Goal: Task Accomplishment & Management: Manage account settings

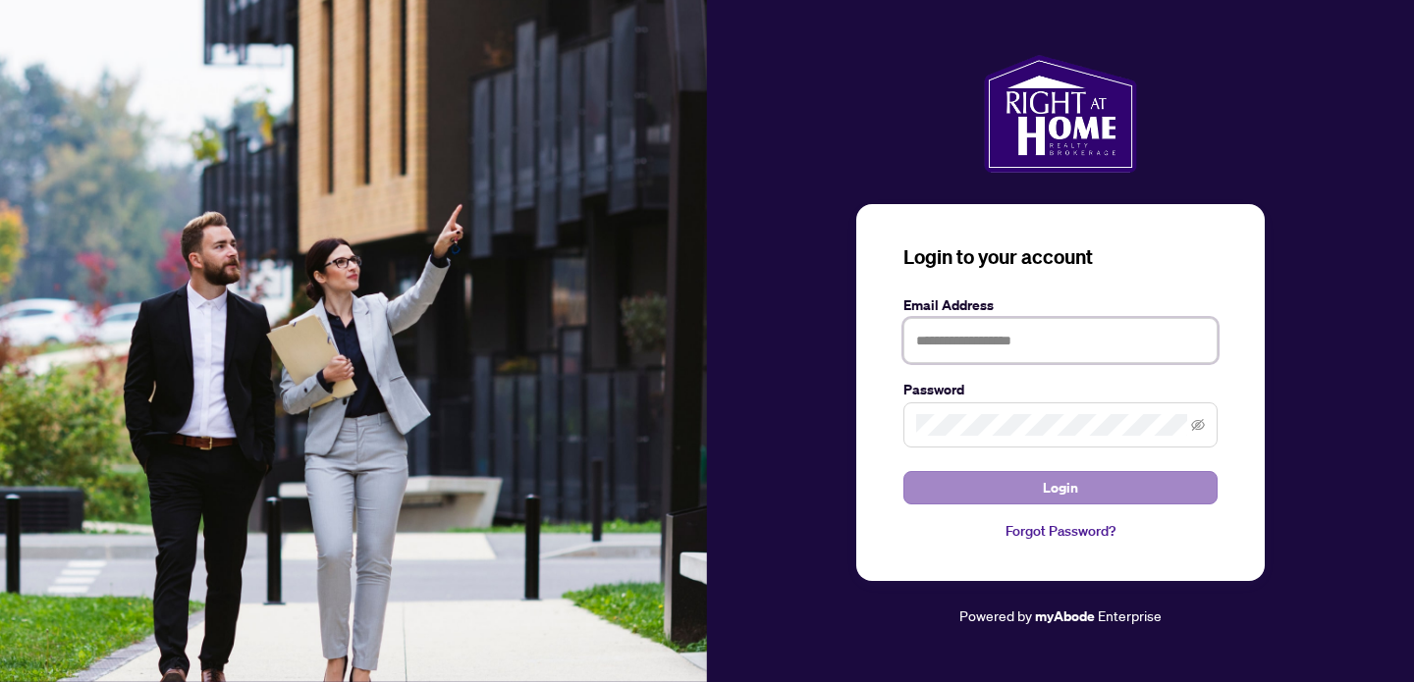
type input "**********"
click at [1005, 492] on button "Login" at bounding box center [1060, 487] width 314 height 33
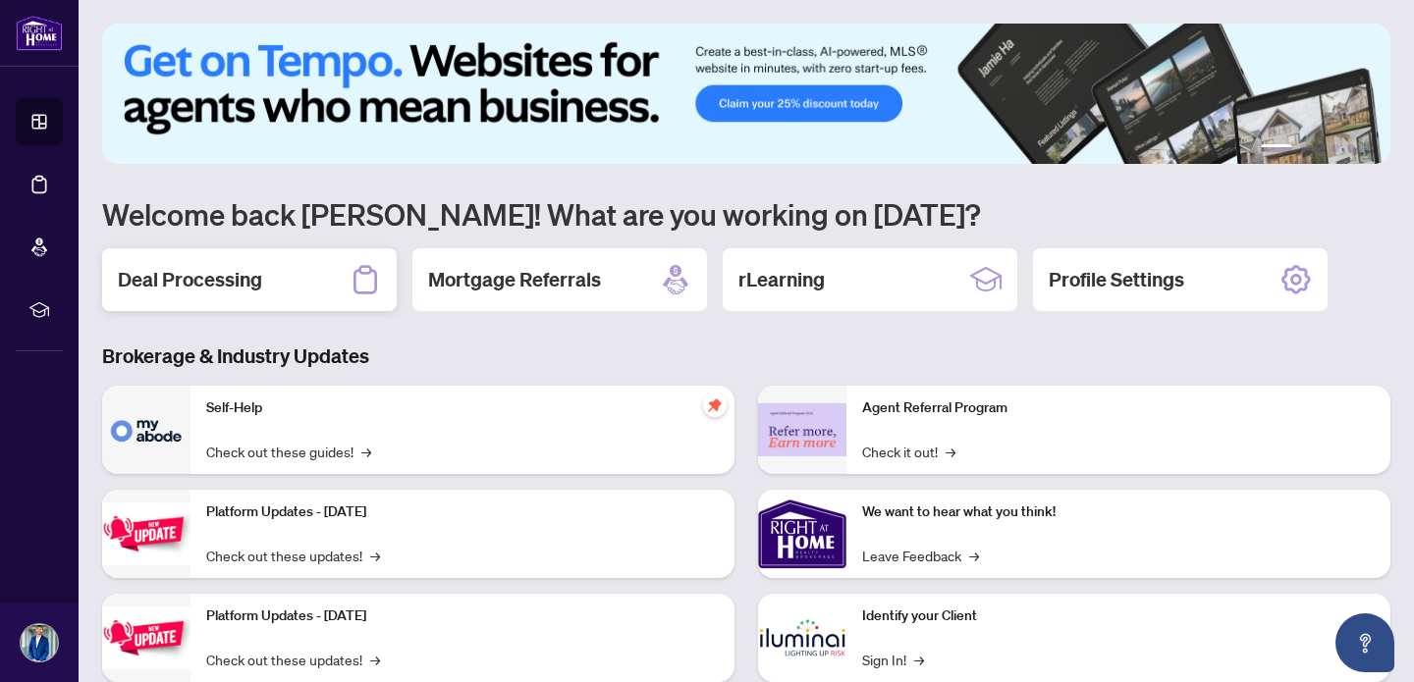
click at [181, 274] on h2 "Deal Processing" at bounding box center [190, 279] width 144 height 27
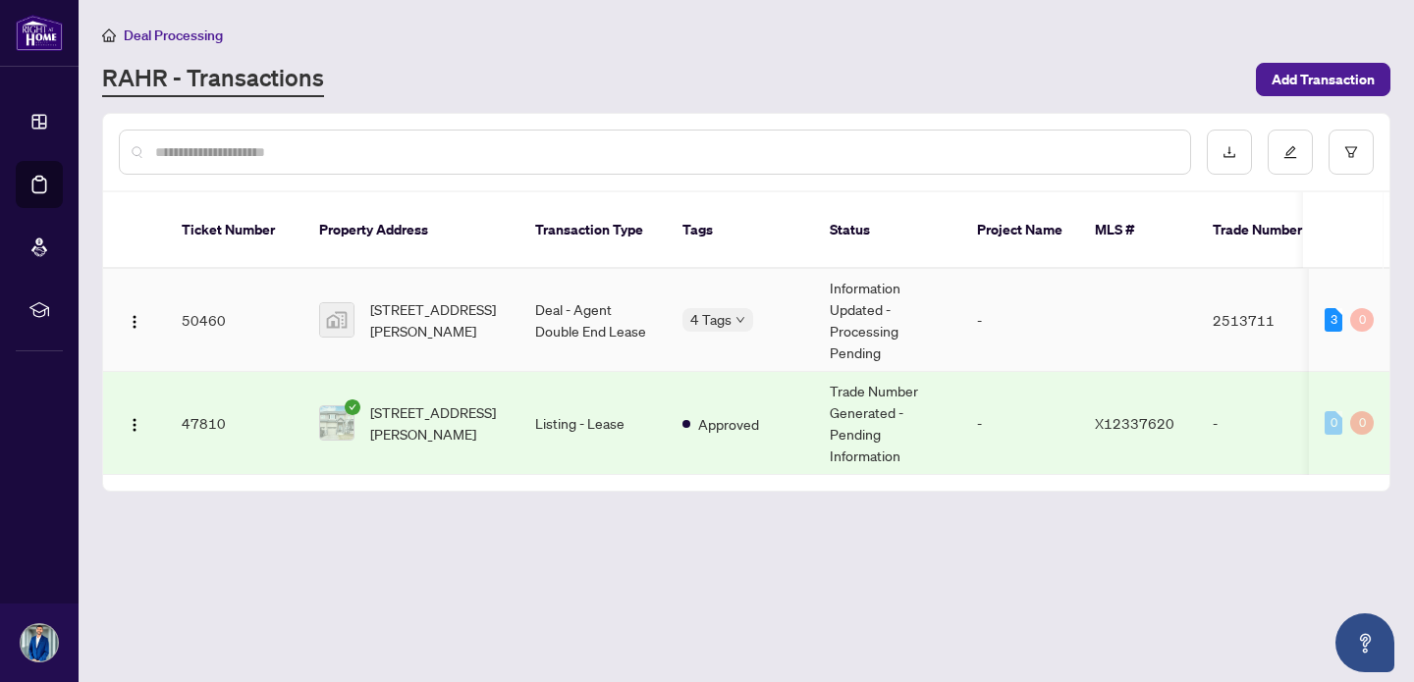
click at [756, 326] on td "4 Tags" at bounding box center [740, 320] width 147 height 103
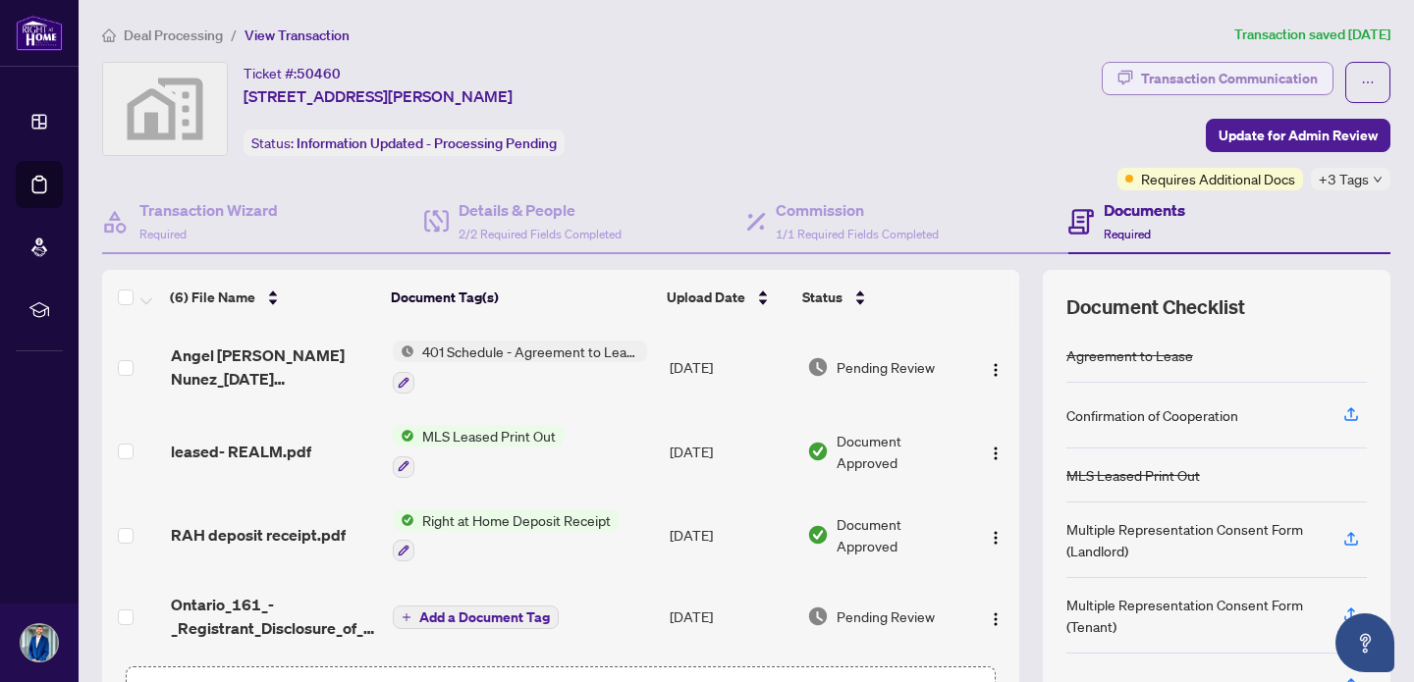
click at [1260, 81] on div "Transaction Communication" at bounding box center [1229, 78] width 177 height 31
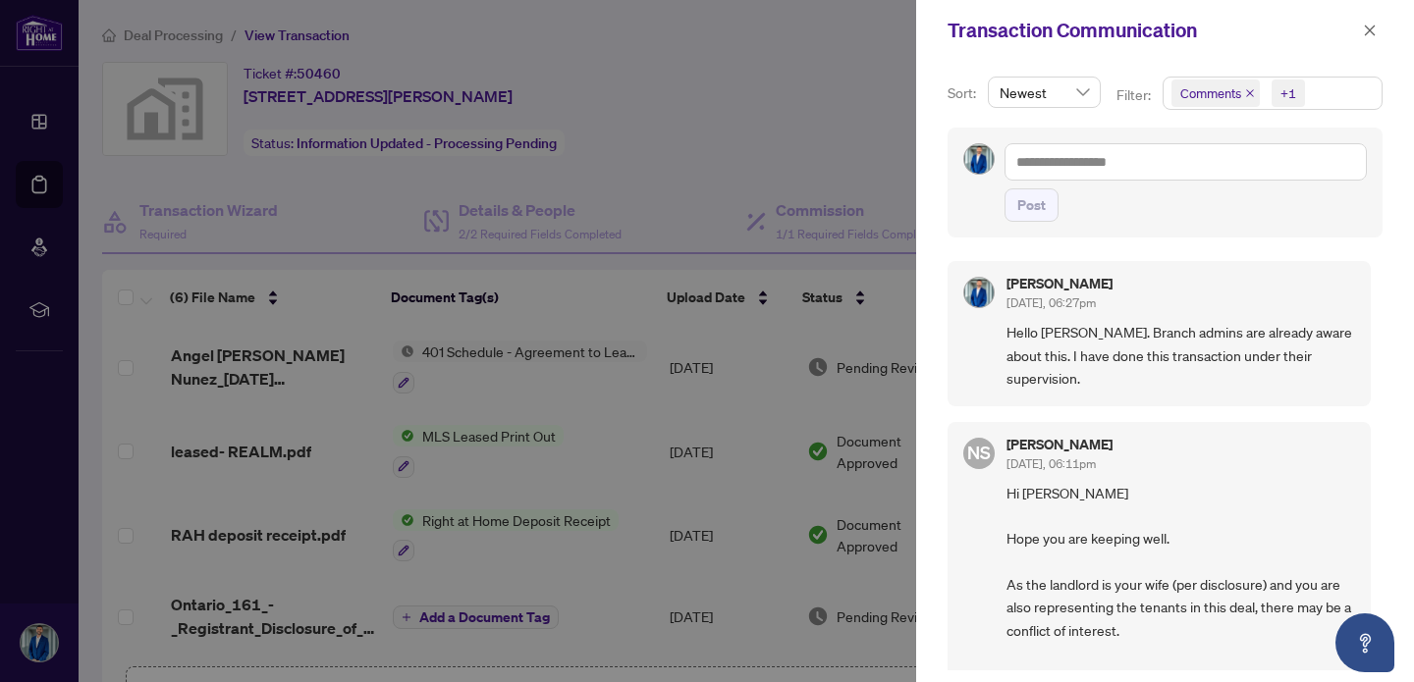
click at [732, 137] on div at bounding box center [707, 341] width 1414 height 682
click at [1374, 34] on icon "close" at bounding box center [1370, 31] width 14 height 14
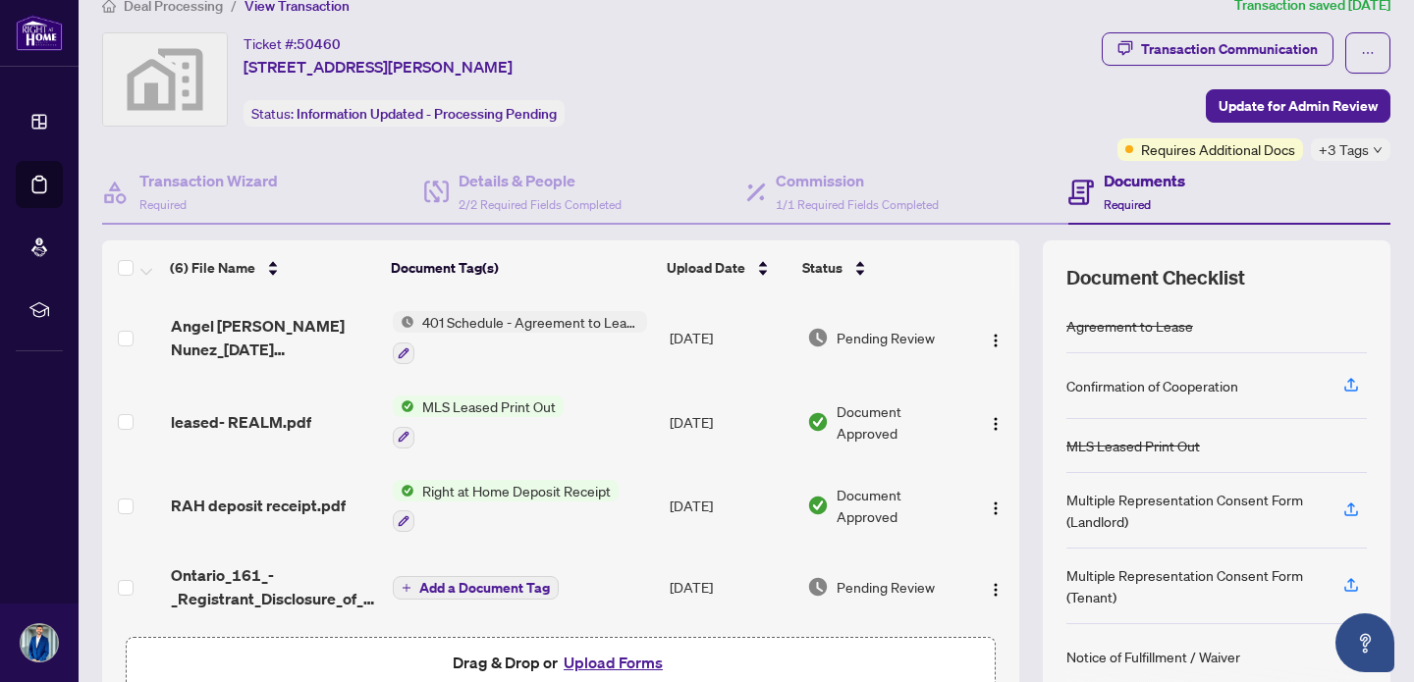
click at [1349, 150] on span "+3 Tags" at bounding box center [1344, 149] width 50 height 23
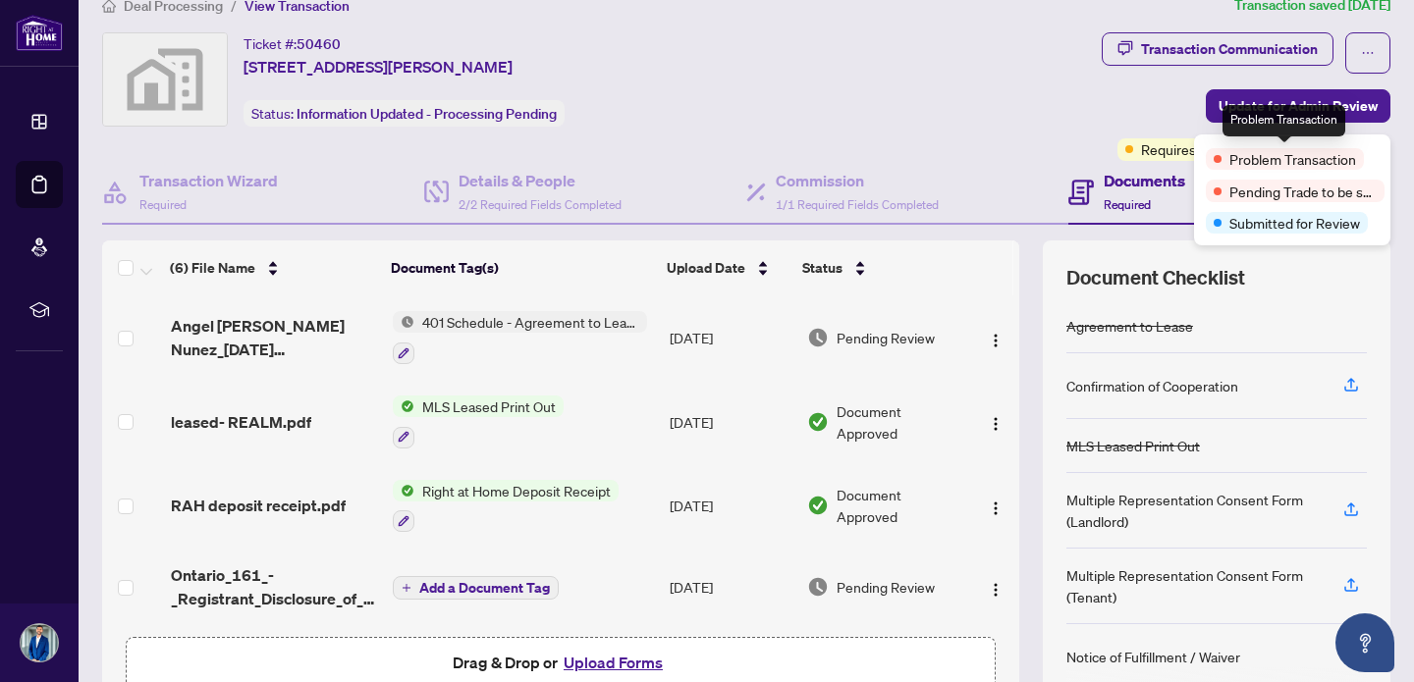
click at [1271, 163] on span "Problem Transaction" at bounding box center [1292, 159] width 127 height 22
